Goal: Transaction & Acquisition: Download file/media

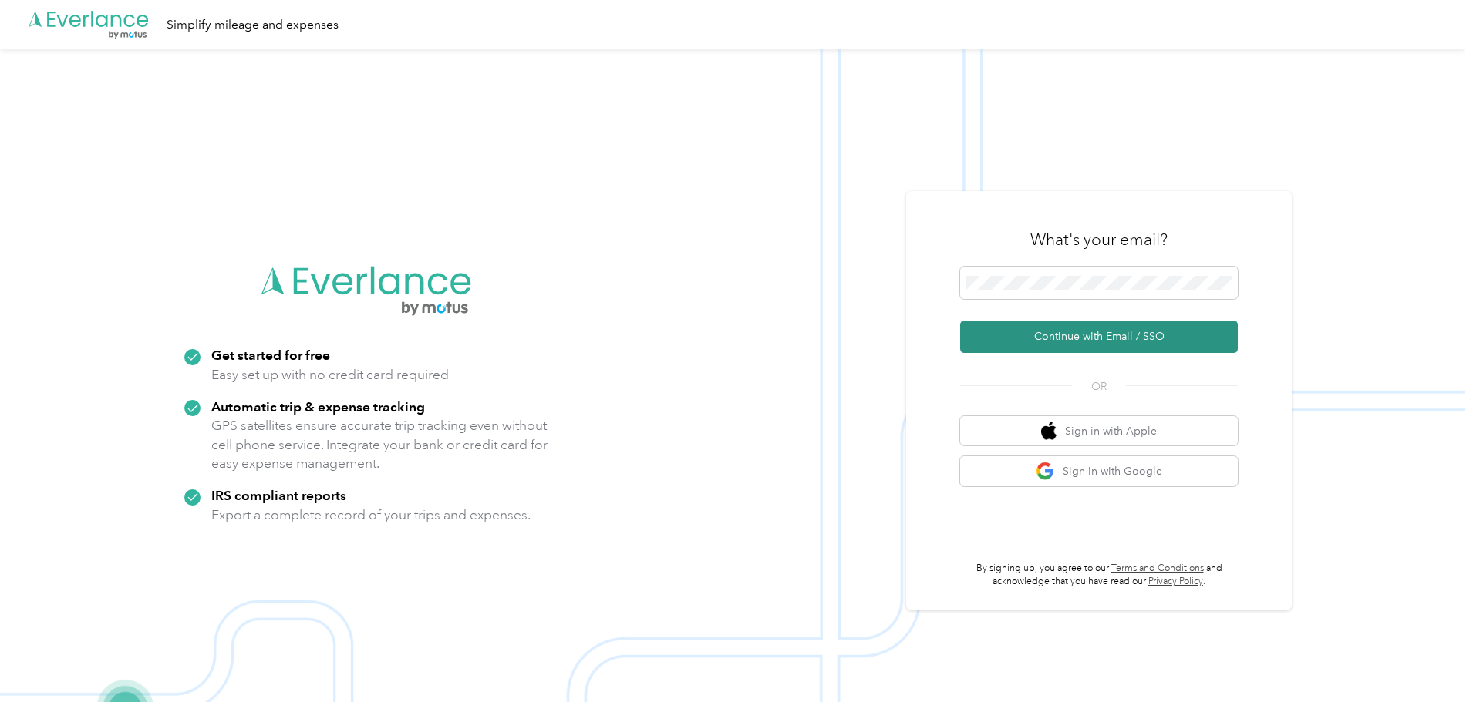
click at [1143, 338] on button "Continue with Email / SSO" at bounding box center [1099, 337] width 278 height 32
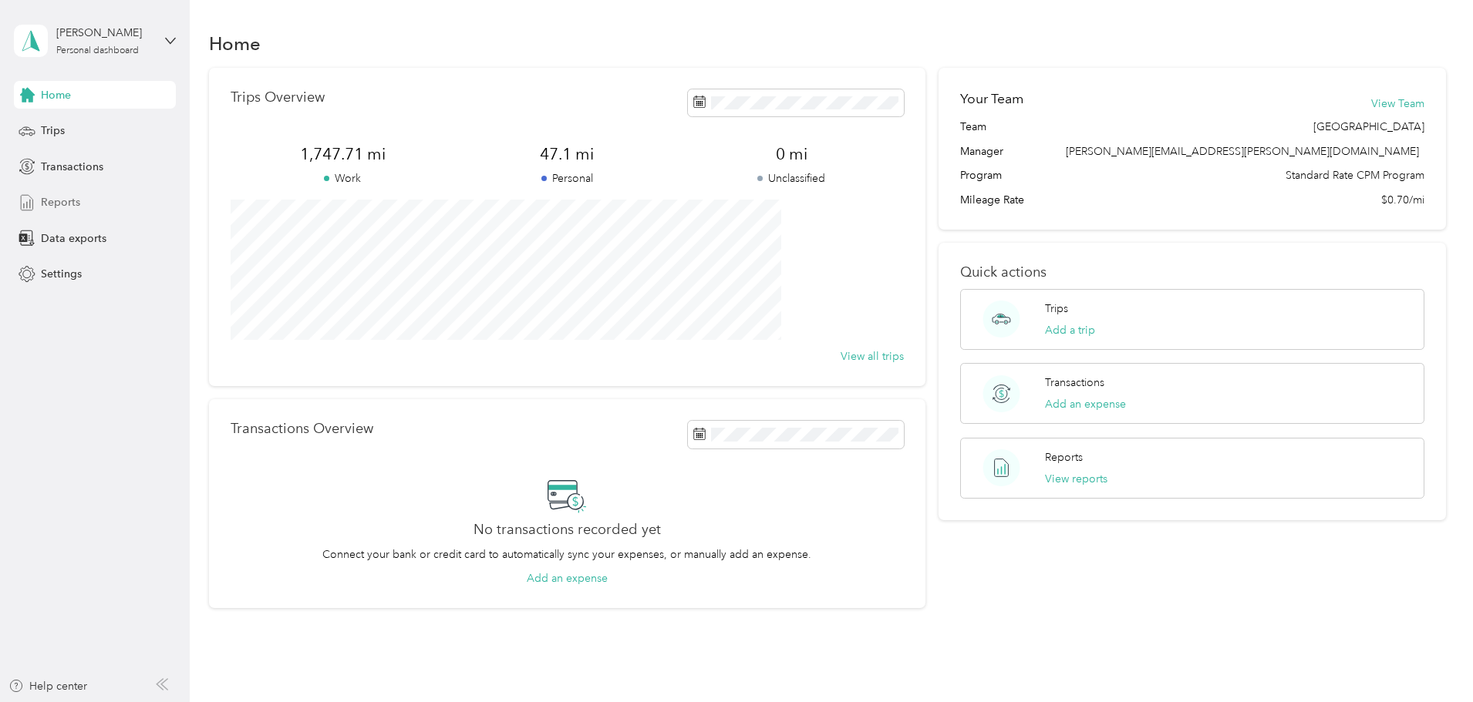
click at [102, 194] on div "Reports" at bounding box center [95, 203] width 162 height 28
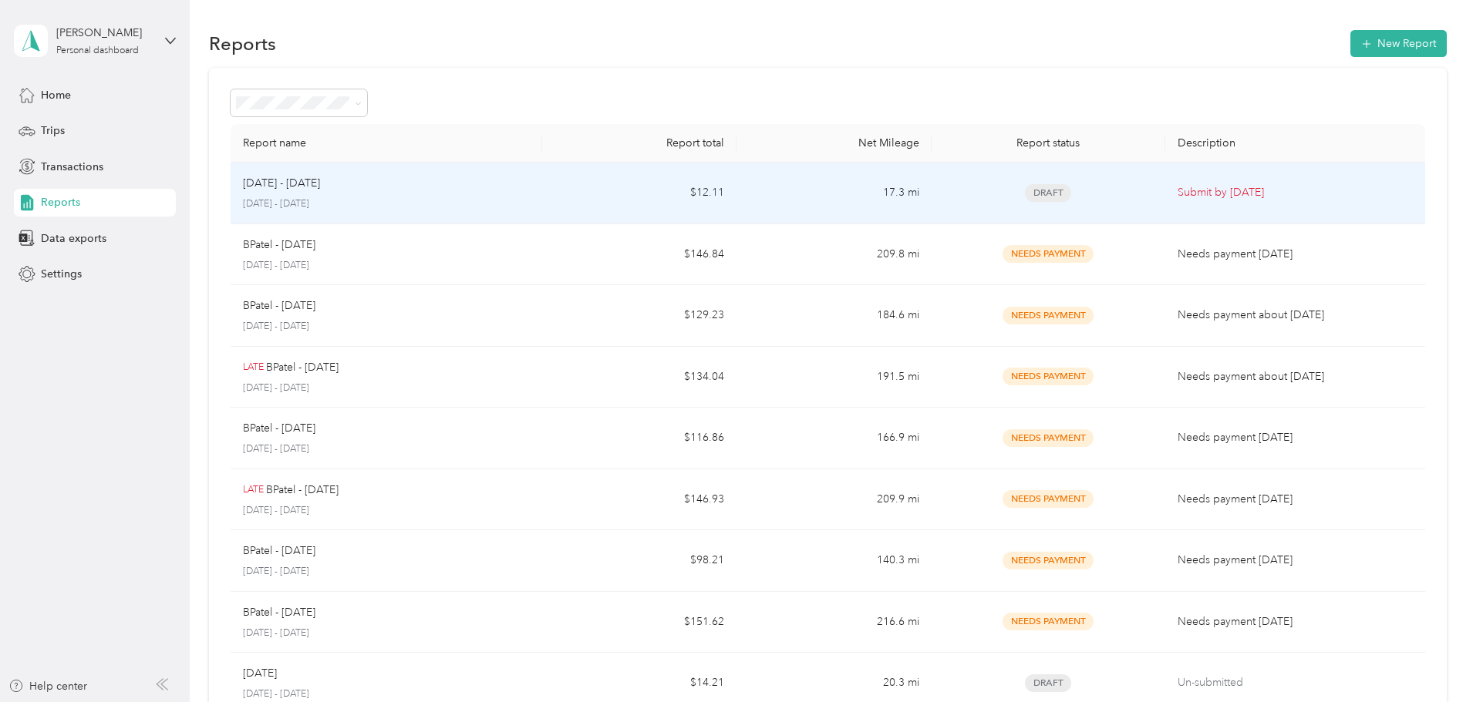
click at [769, 210] on td "17.3 mi" at bounding box center [833, 194] width 194 height 62
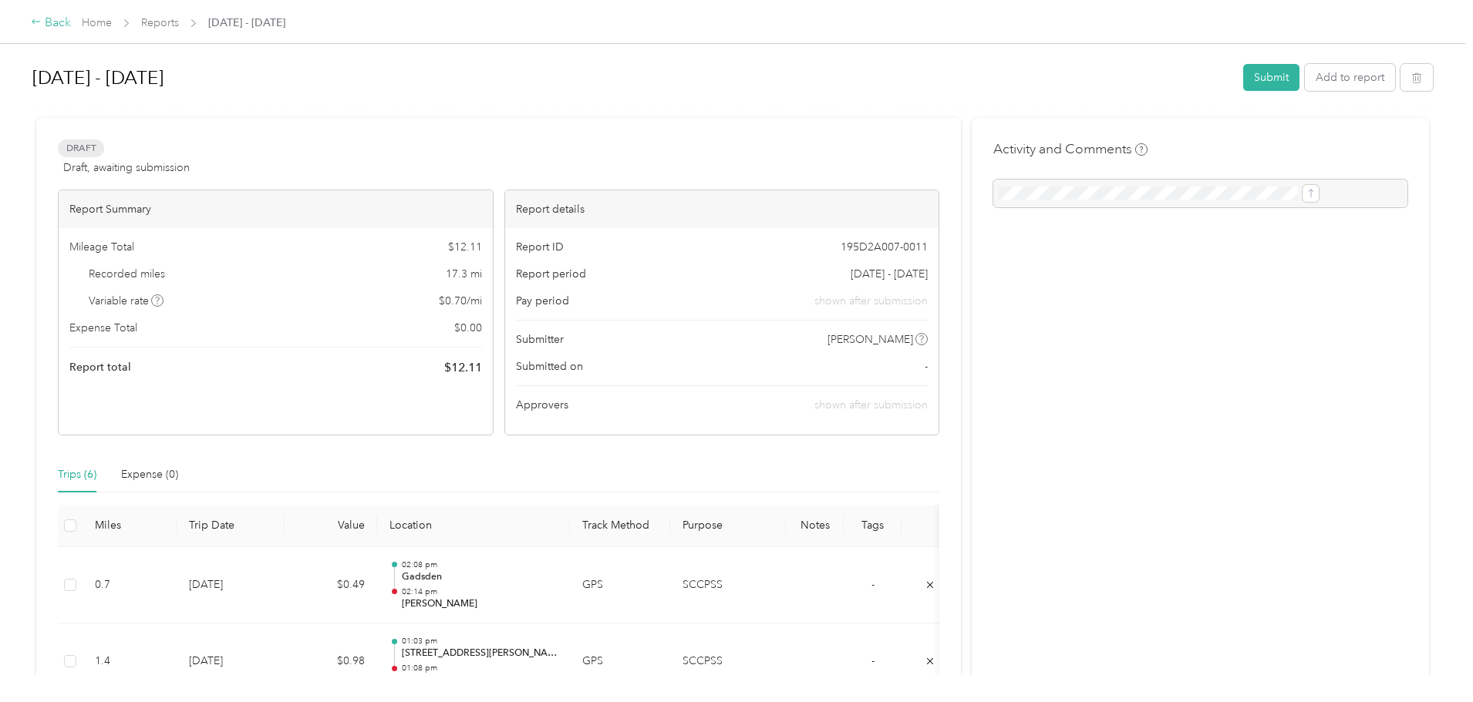
click at [71, 22] on div "Back" at bounding box center [51, 23] width 40 height 19
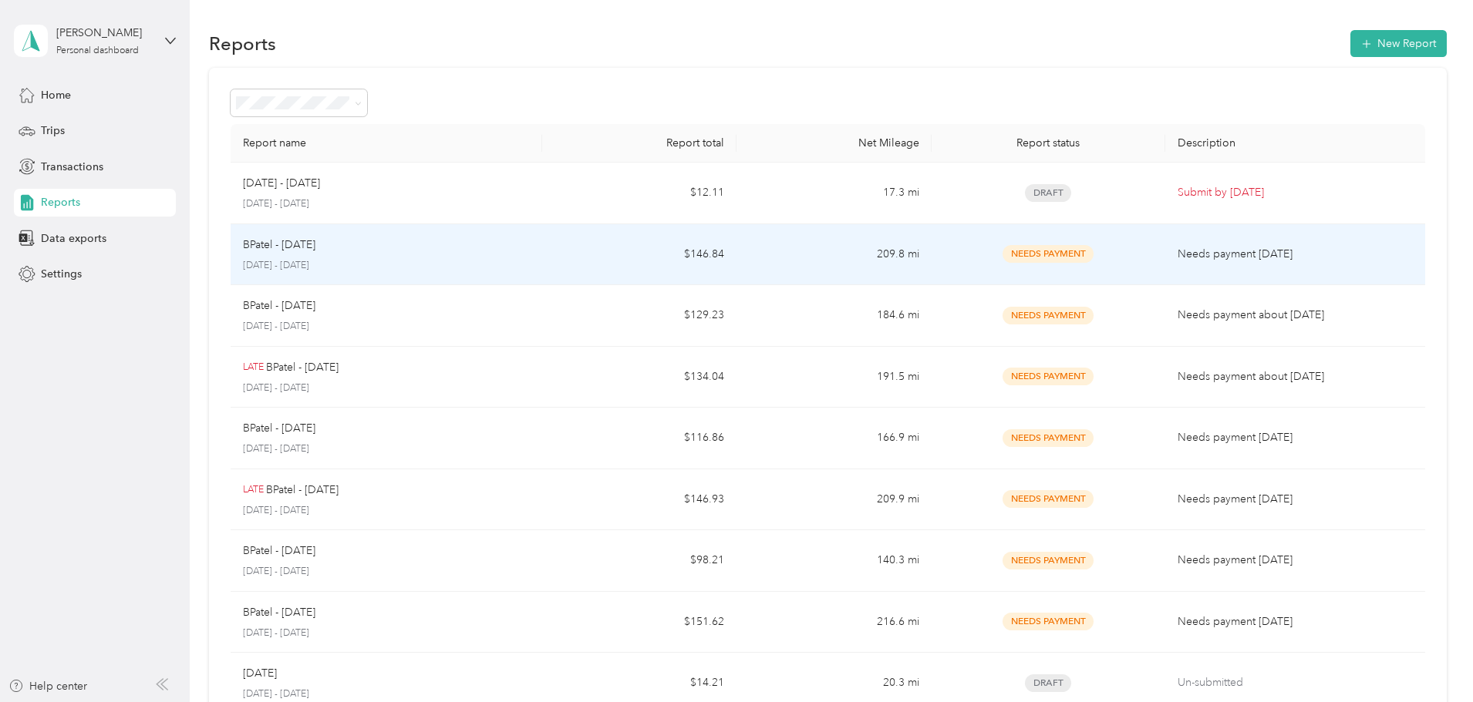
click at [542, 245] on td "BPatel - Sep [DATE] - [DATE]" at bounding box center [387, 255] width 312 height 62
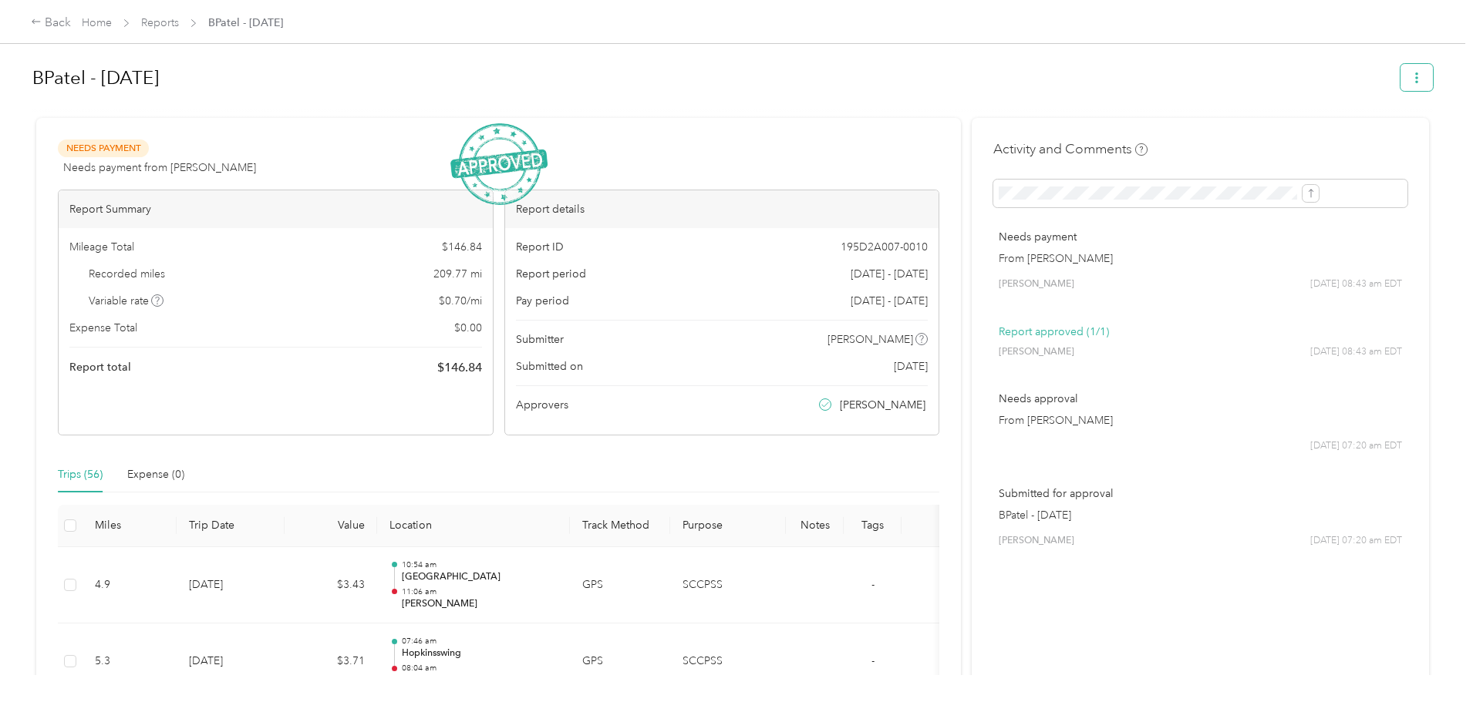
click at [1415, 82] on icon "button" at bounding box center [1416, 77] width 3 height 11
click at [1271, 136] on span "Download" at bounding box center [1246, 134] width 51 height 16
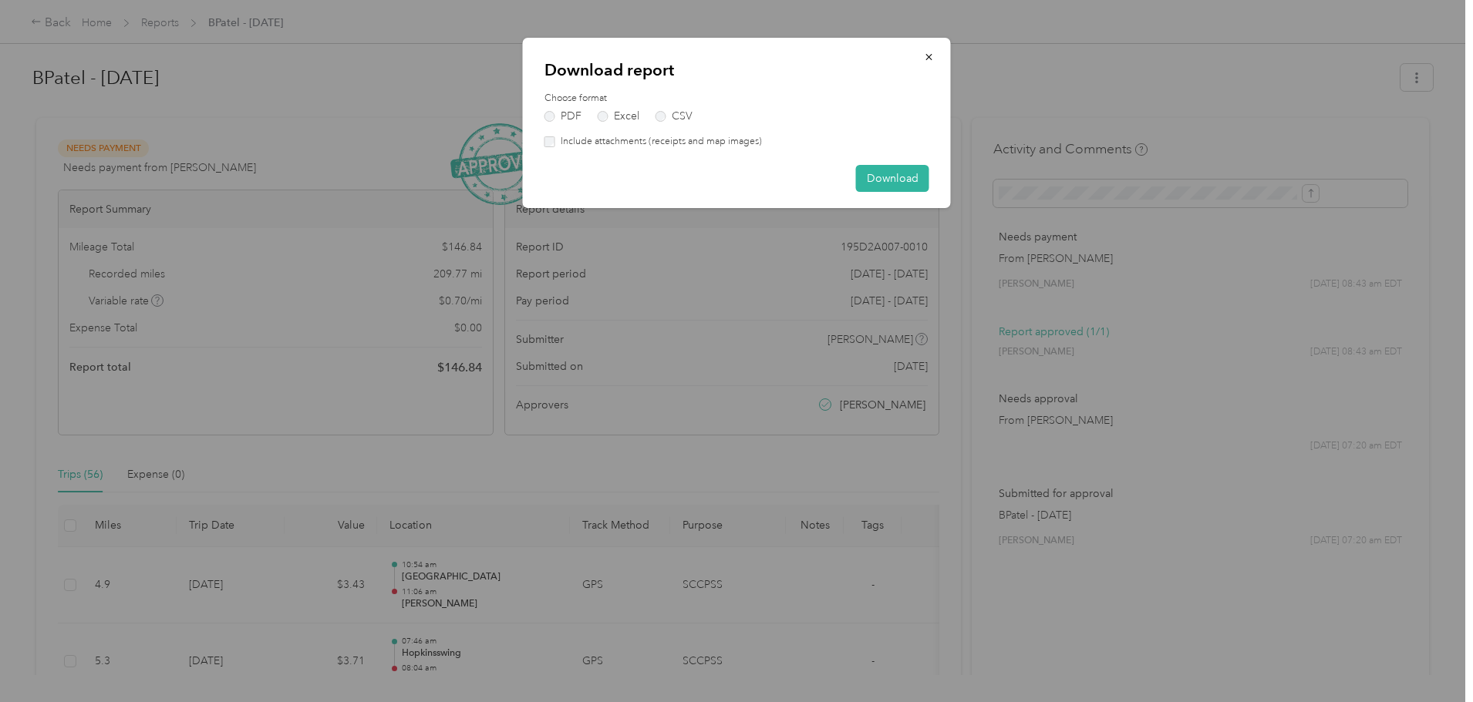
click at [737, 143] on label "Include attachments (receipts and map images)" at bounding box center [658, 142] width 207 height 14
click at [898, 179] on button "Download" at bounding box center [892, 178] width 73 height 27
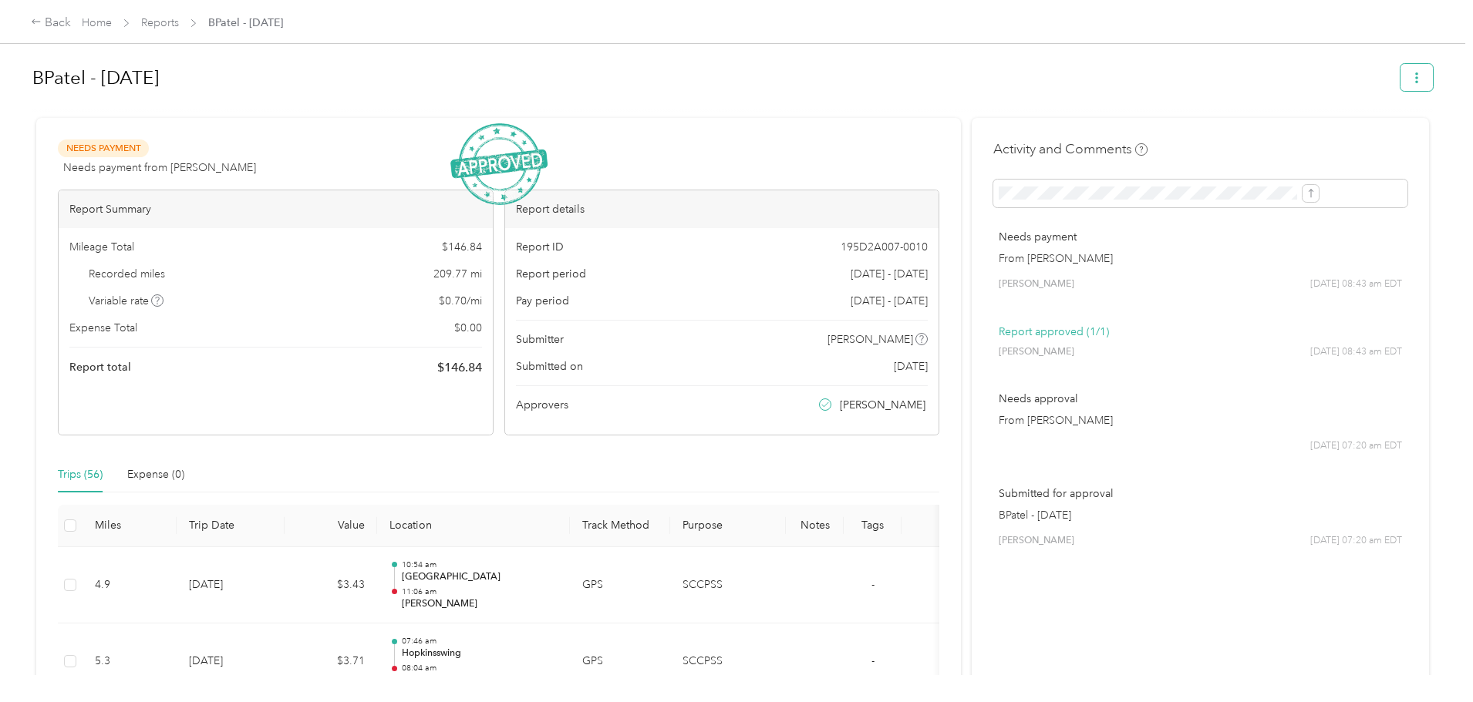
click at [1400, 87] on button "button" at bounding box center [1416, 77] width 32 height 27
click at [1039, 73] on h1 "BPatel - [DATE]" at bounding box center [710, 77] width 1357 height 37
